Goal: Task Accomplishment & Management: Use online tool/utility

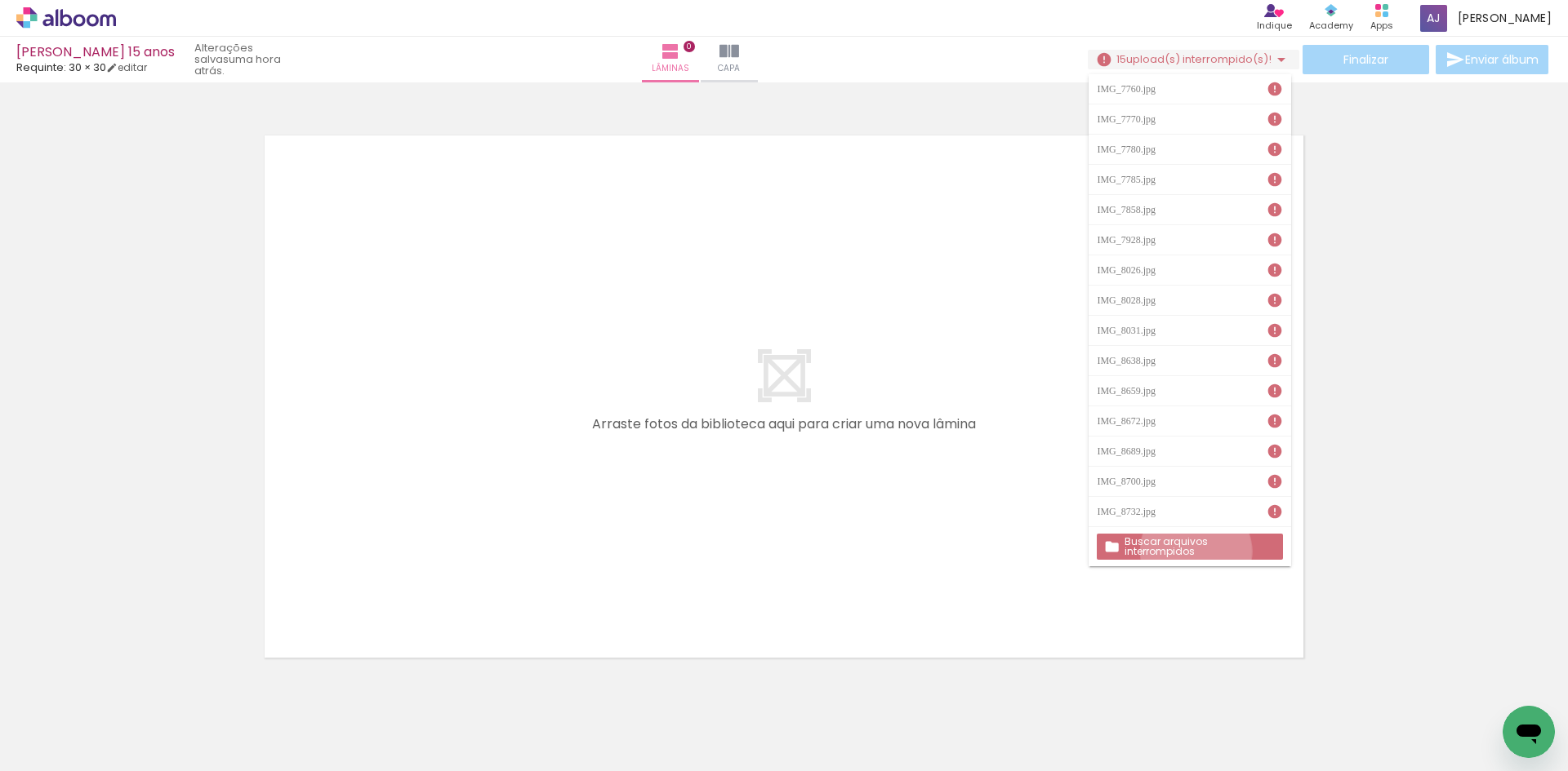
click at [1196, 551] on paper-button "Buscar arquivos interrompidos" at bounding box center [1189, 546] width 185 height 27
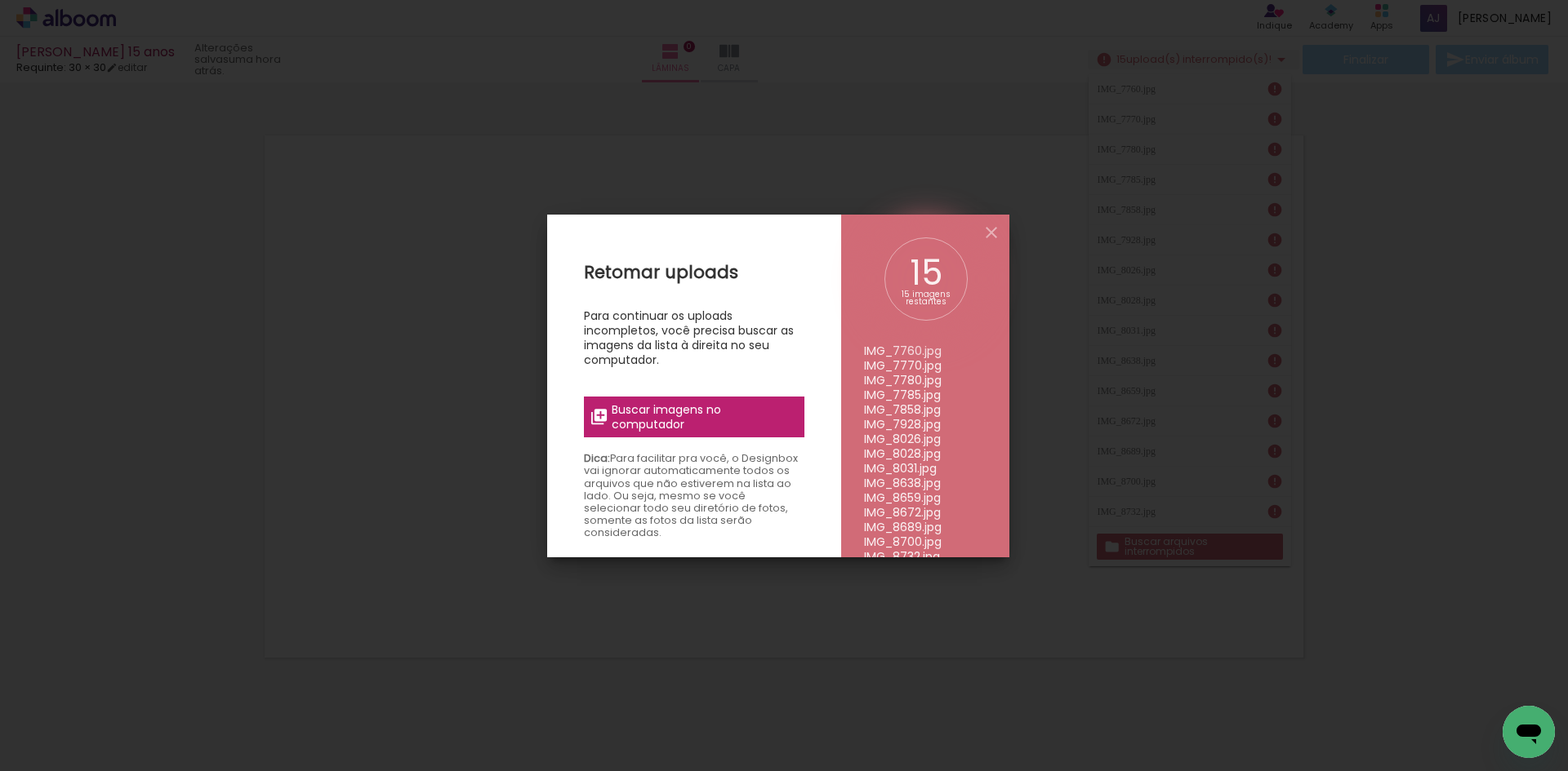
click at [709, 413] on span "Buscar imagens no computador" at bounding box center [702, 418] width 182 height 30
click at [0, 0] on input "file" at bounding box center [0, 0] width 0 height 0
click at [669, 422] on span "Buscar imagens no computador" at bounding box center [702, 418] width 182 height 30
click at [0, 0] on input "file" at bounding box center [0, 0] width 0 height 0
click at [656, 414] on span "Buscar imagens no computador" at bounding box center [702, 418] width 182 height 30
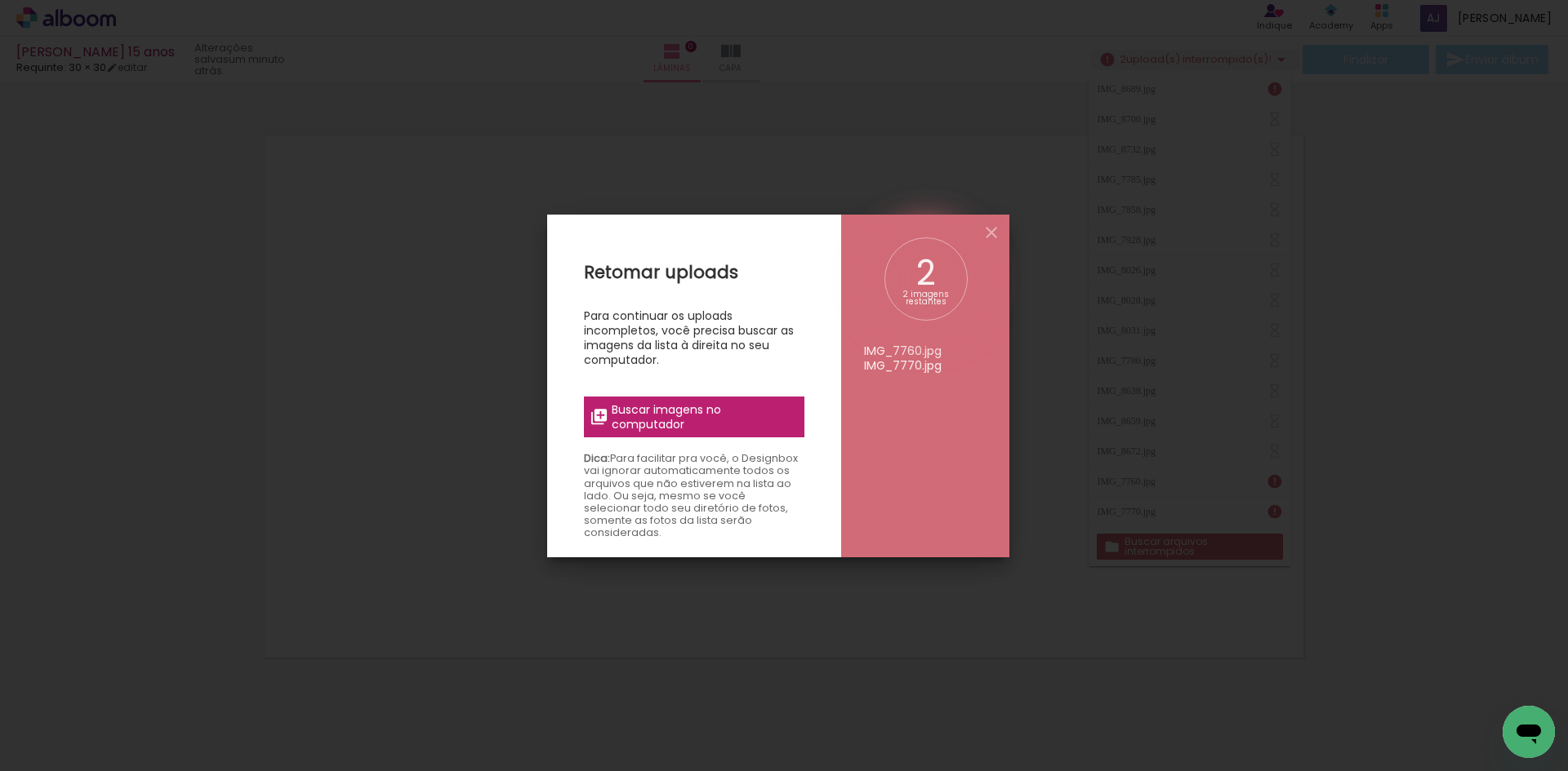
click at [0, 0] on input "file" at bounding box center [0, 0] width 0 height 0
click at [652, 418] on span "Buscar imagens no computador" at bounding box center [702, 418] width 182 height 30
click at [0, 0] on input "file" at bounding box center [0, 0] width 0 height 0
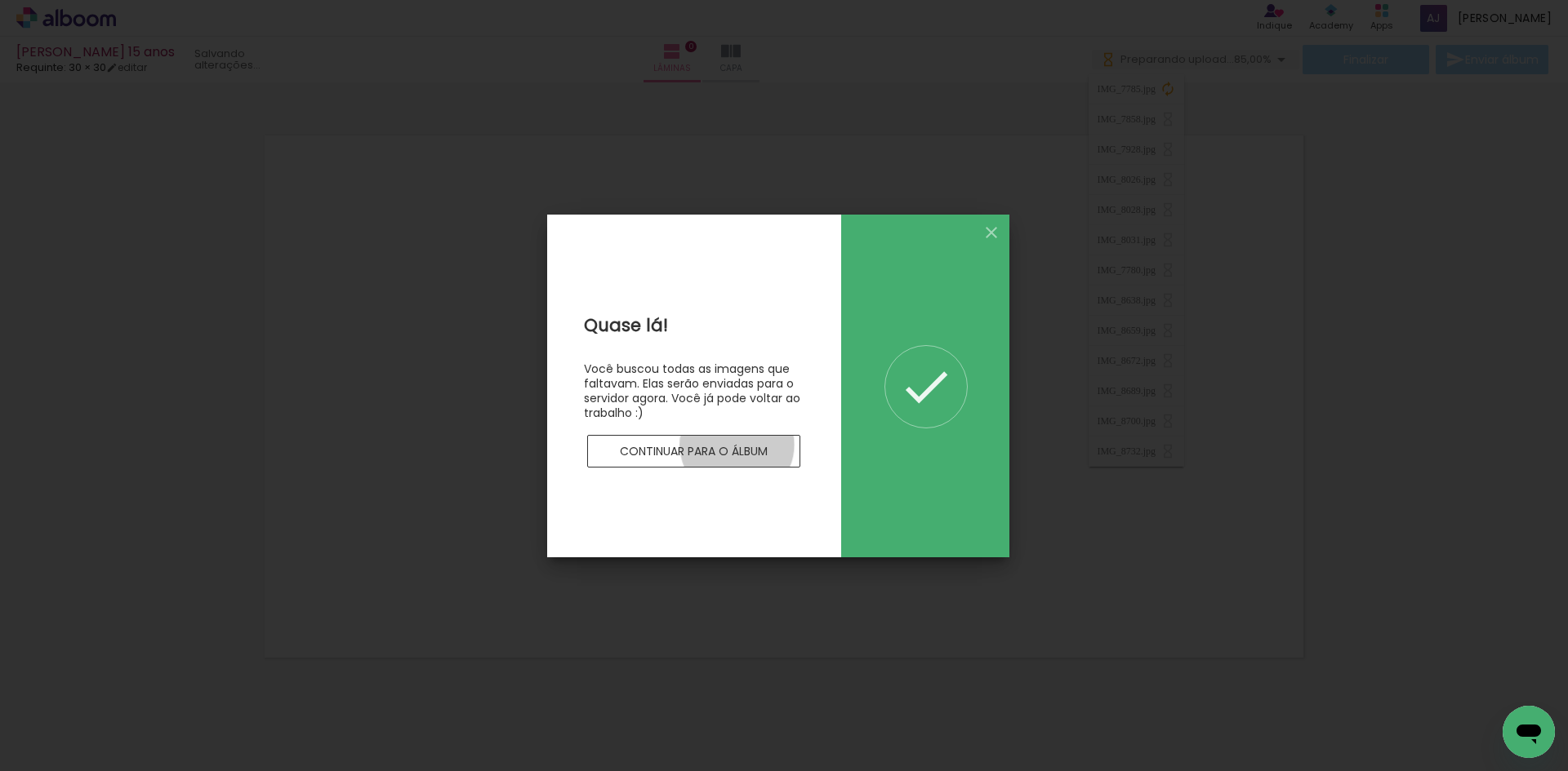
click at [0, 0] on slot "Continuar para o álbum" at bounding box center [0, 0] width 0 height 0
